Goal: Transaction & Acquisition: Purchase product/service

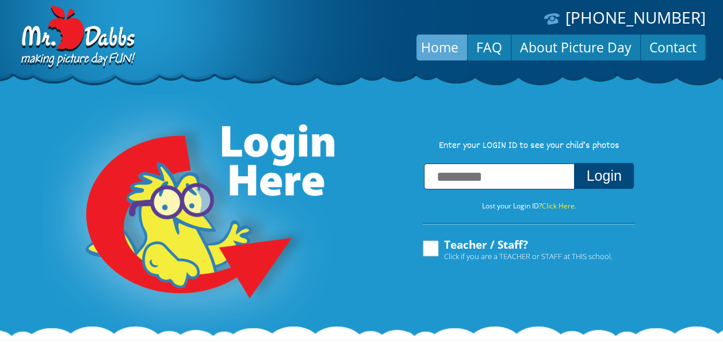
click at [510, 183] on input "text" at bounding box center [499, 176] width 151 height 26
type input "**********"
click at [574, 163] on button "Login" at bounding box center [603, 176] width 59 height 26
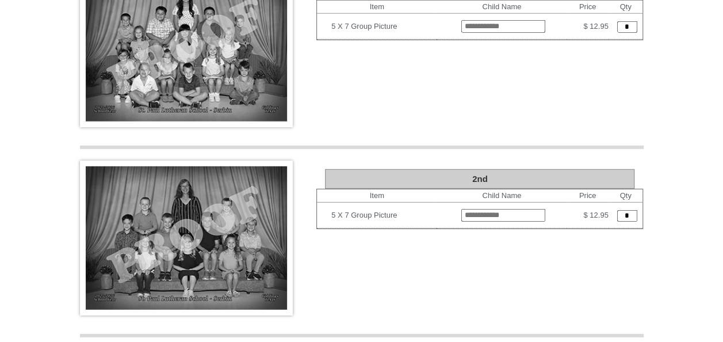
scroll to position [1550, 0]
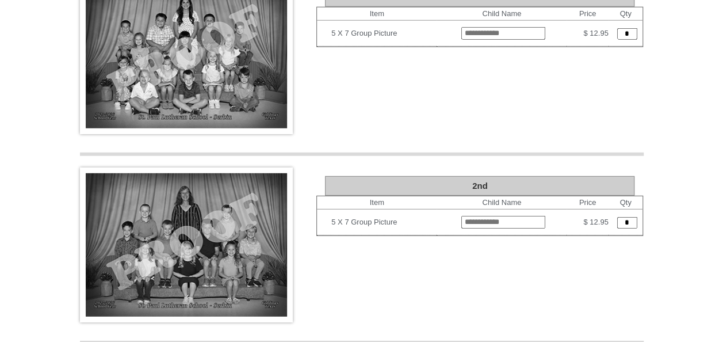
click at [500, 216] on input "text" at bounding box center [504, 222] width 84 height 13
type input "**********"
click at [627, 217] on input "*" at bounding box center [628, 223] width 20 height 12
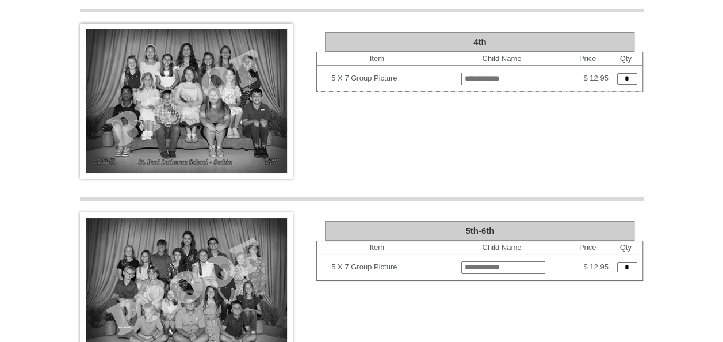
scroll to position [2084, 0]
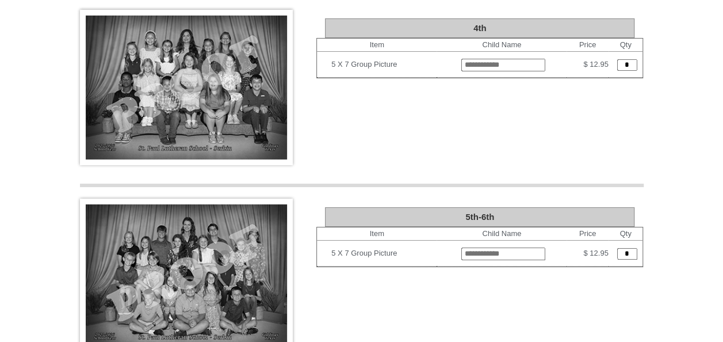
type input "*"
click at [495, 247] on input "text" at bounding box center [504, 253] width 84 height 13
type input "**********"
drag, startPoint x: 620, startPoint y: 198, endPoint x: 596, endPoint y: 203, distance: 24.2
click at [609, 241] on td "*" at bounding box center [626, 254] width 35 height 26
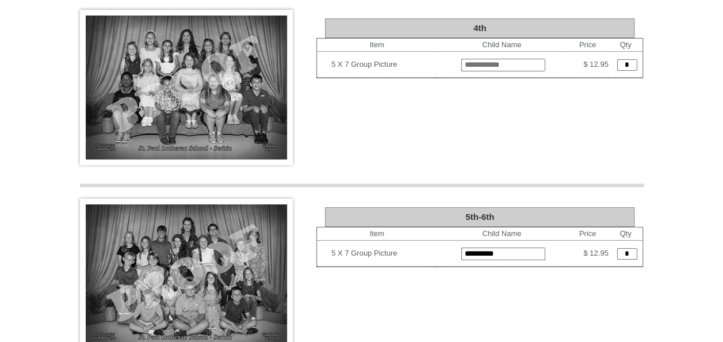
type input "*"
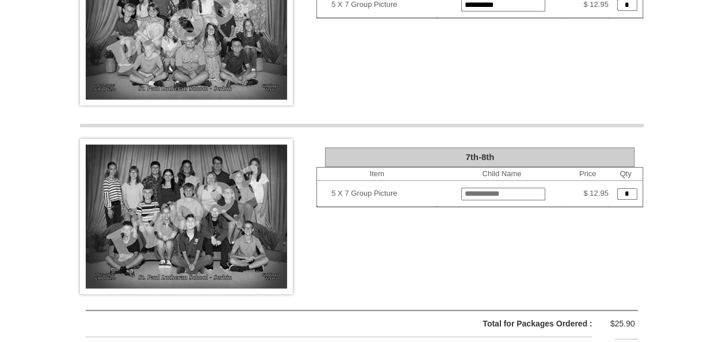
scroll to position [2357, 0]
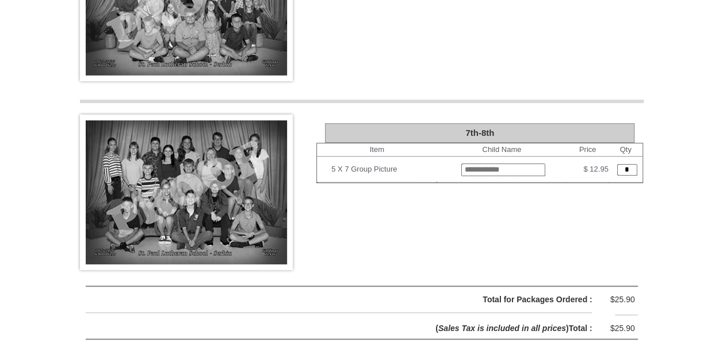
type input "*"
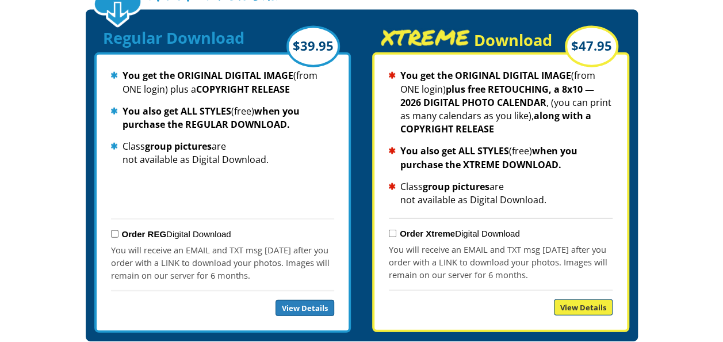
scroll to position [1272, 0]
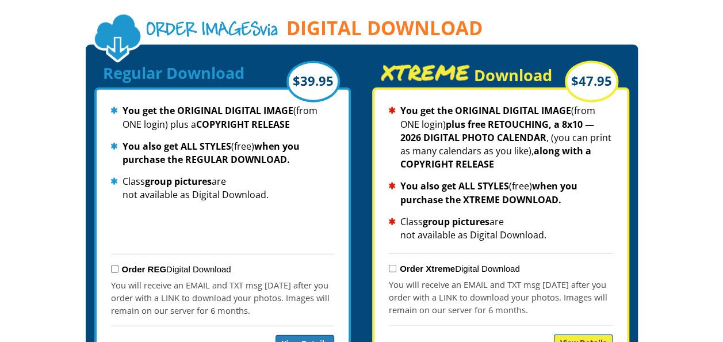
click at [113, 260] on div "Order REG Digital Download" at bounding box center [222, 269] width 223 height 18
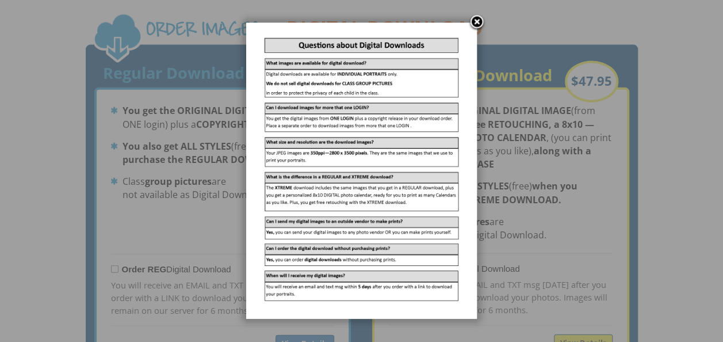
click at [477, 25] on link at bounding box center [476, 22] width 17 height 17
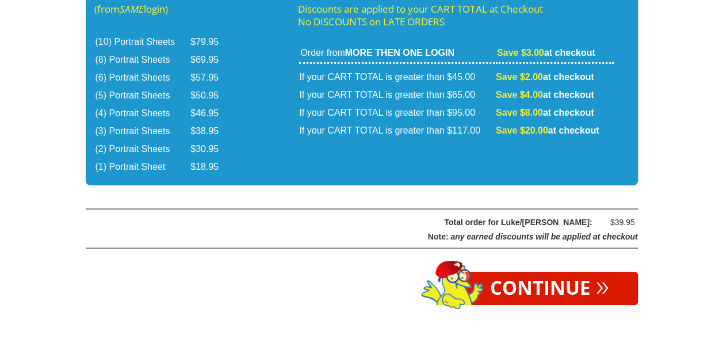
scroll to position [2007, 0]
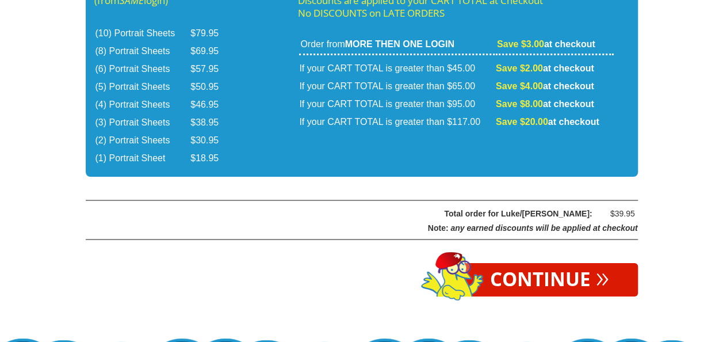
click at [566, 263] on link "Continue »" at bounding box center [550, 279] width 177 height 33
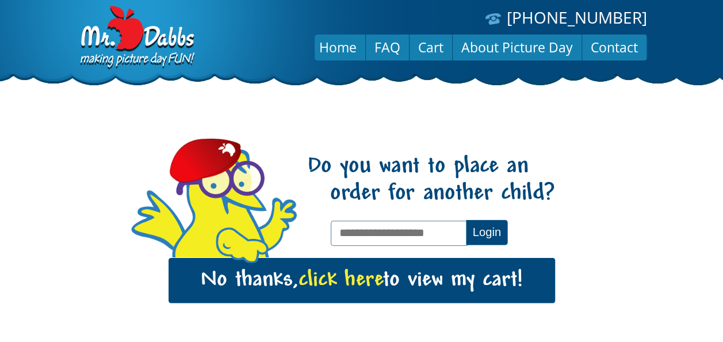
click at [448, 230] on input "text" at bounding box center [400, 232] width 138 height 25
type input "**********"
click at [490, 235] on button "Login" at bounding box center [486, 232] width 41 height 25
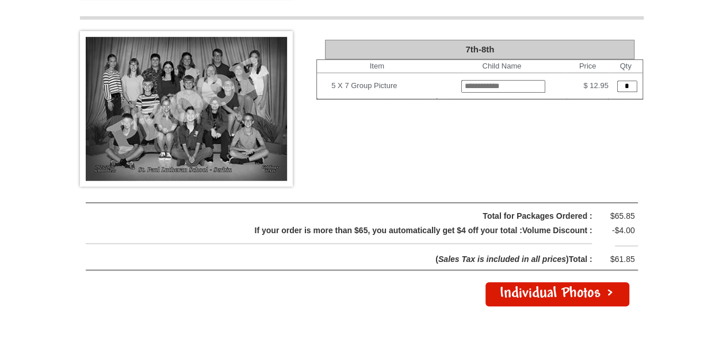
scroll to position [2434, 0]
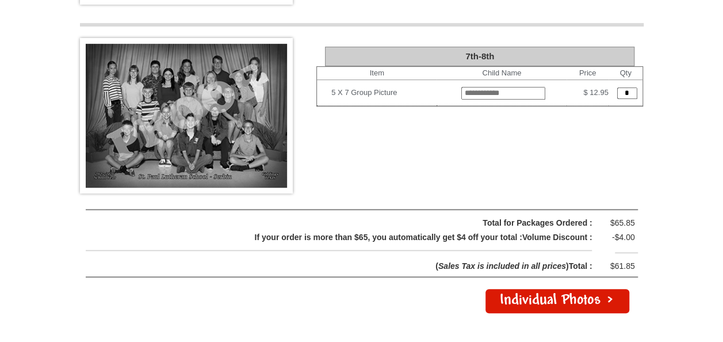
click at [589, 289] on link "Individual Photos >" at bounding box center [558, 301] width 144 height 24
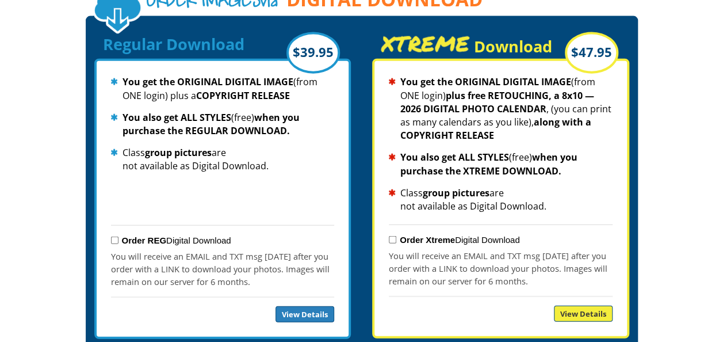
scroll to position [1305, 0]
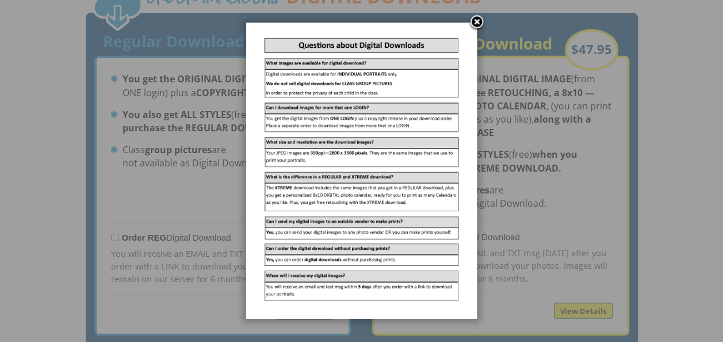
click at [477, 23] on link at bounding box center [476, 22] width 17 height 17
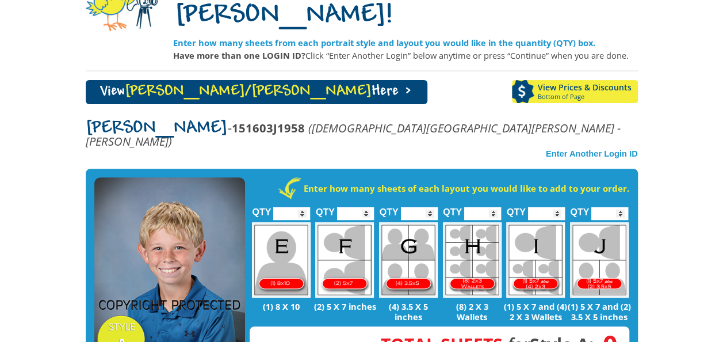
scroll to position [0, 0]
